Goal: Navigation & Orientation: Find specific page/section

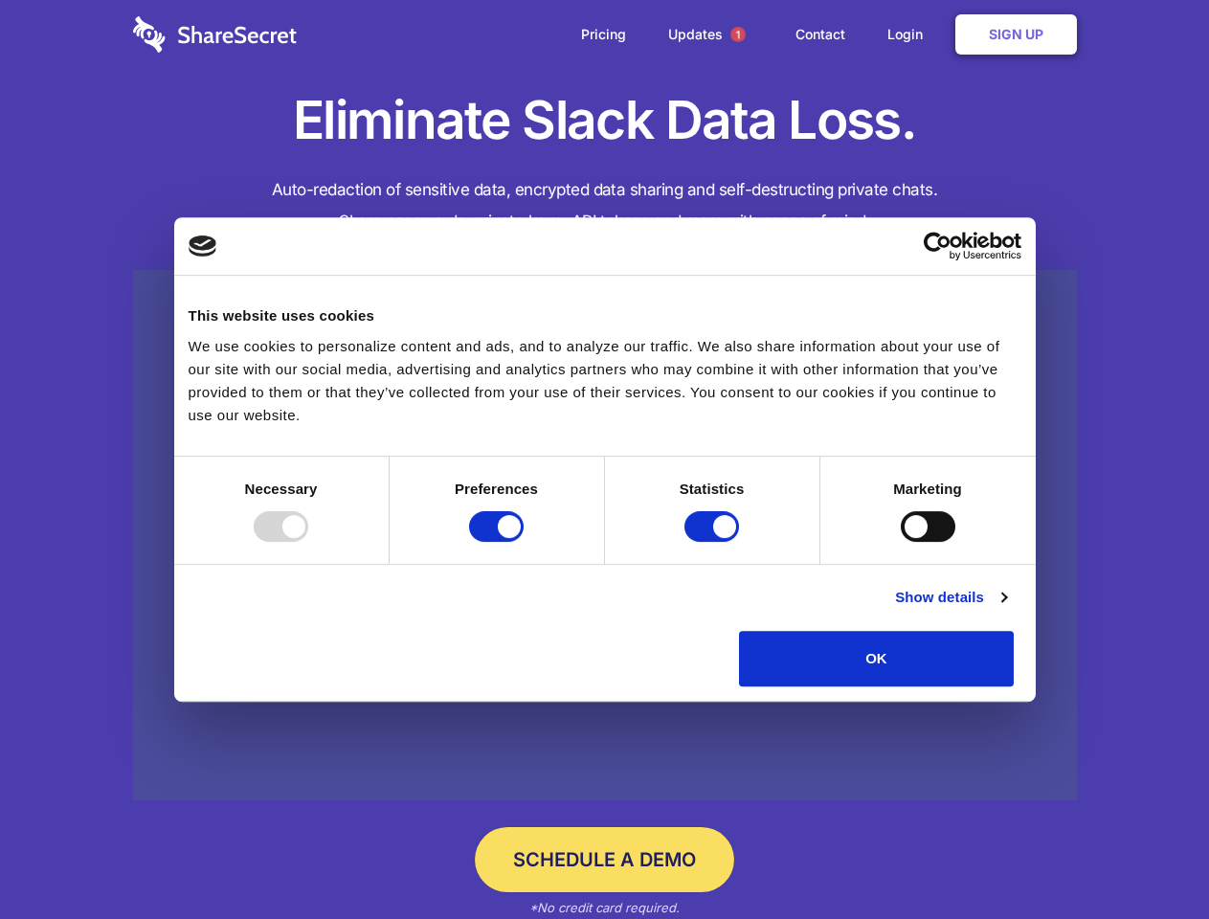
click at [308, 542] on div at bounding box center [281, 526] width 55 height 31
click at [523, 542] on input "Preferences" at bounding box center [496, 526] width 55 height 31
checkbox input "false"
click at [714, 542] on input "Statistics" at bounding box center [711, 526] width 55 height 31
checkbox input "false"
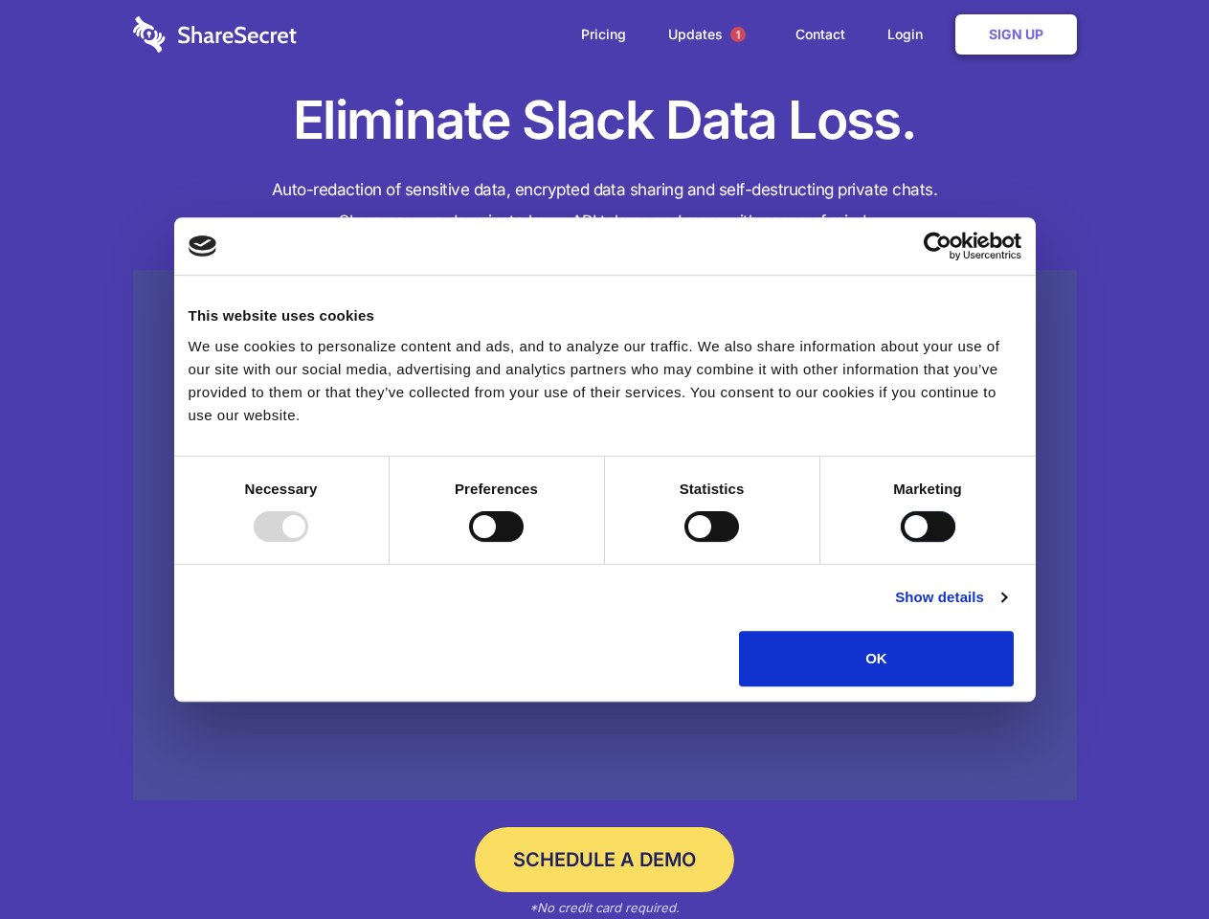
click at [900, 542] on input "Marketing" at bounding box center [927, 526] width 55 height 31
checkbox input "true"
click at [1006, 609] on link "Show details" at bounding box center [950, 597] width 111 height 23
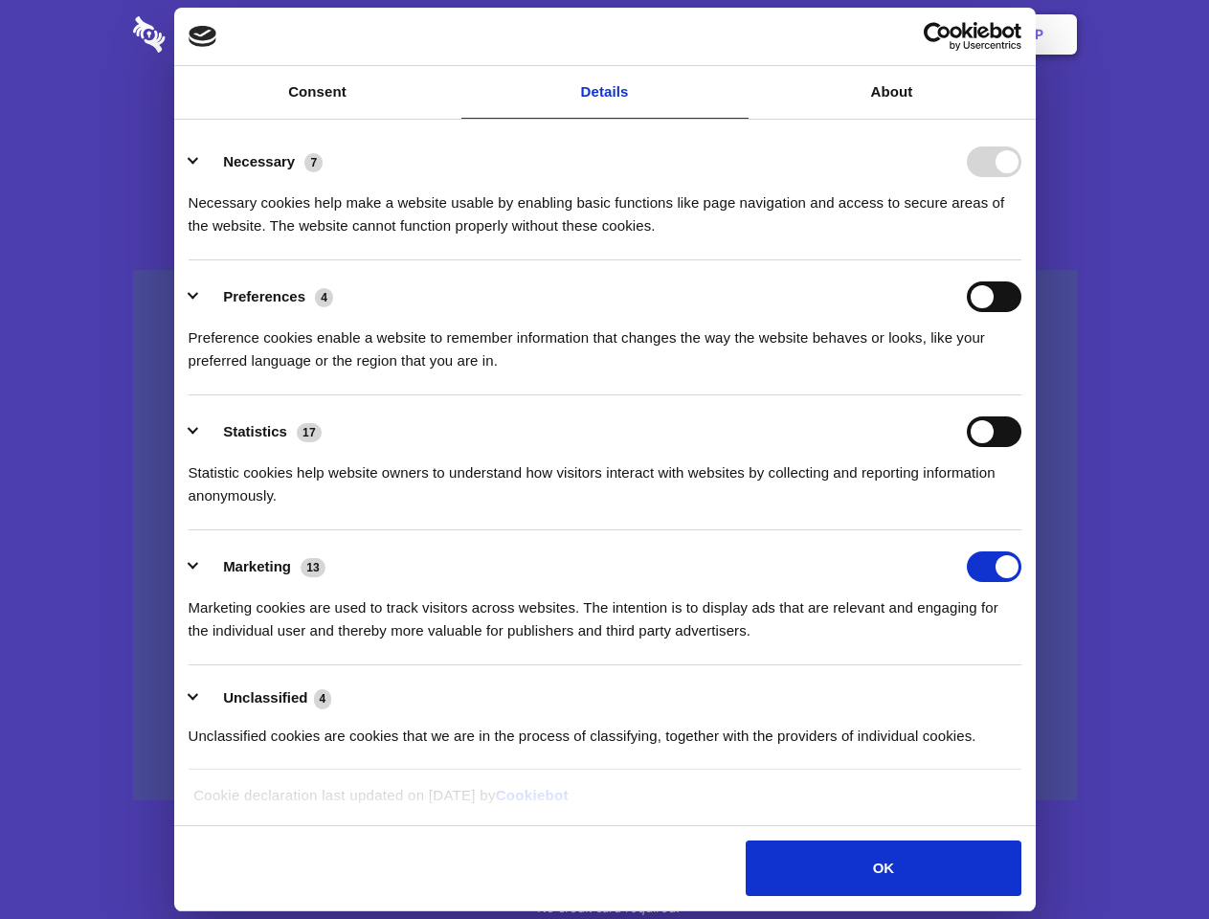
click at [1021, 260] on li "Necessary 7 Necessary cookies help make a website usable by enabling basic func…" at bounding box center [605, 192] width 833 height 135
click at [737, 34] on span "1" at bounding box center [737, 34] width 15 height 15
